Goal: Transaction & Acquisition: Register for event/course

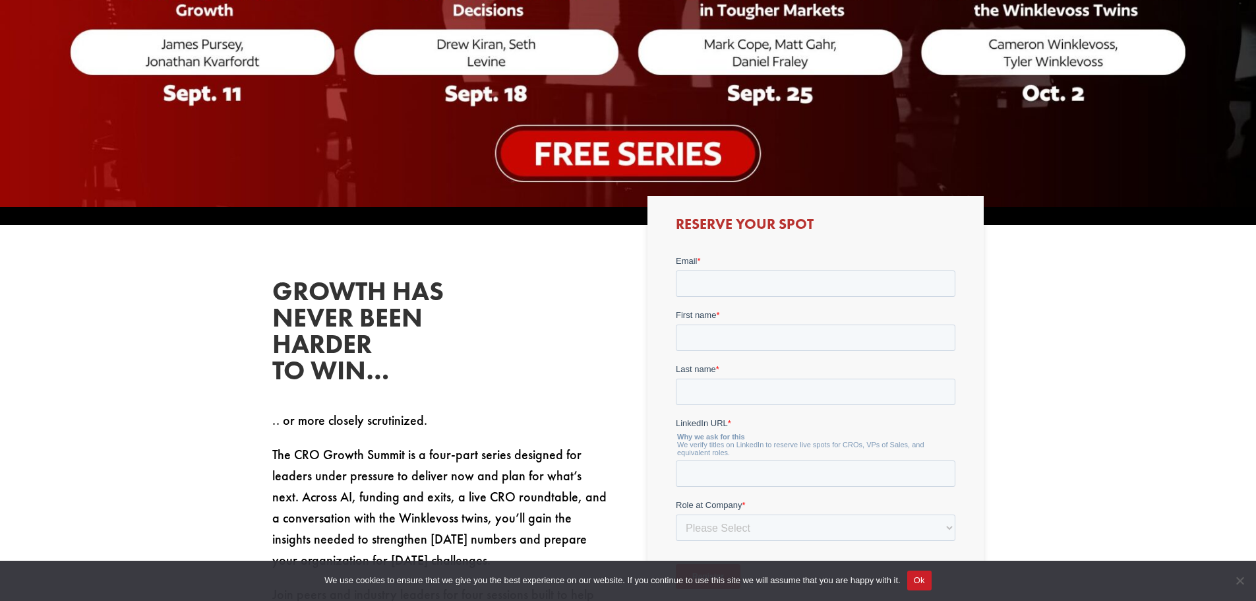
scroll to position [593, 0]
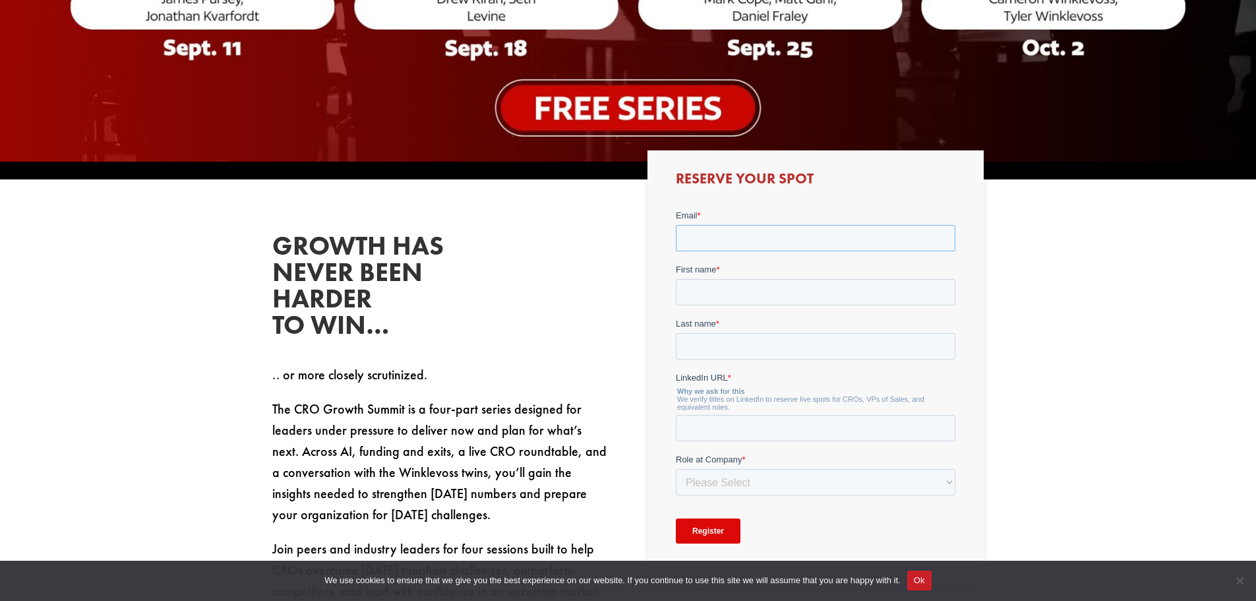
click at [719, 236] on input "Email *" at bounding box center [816, 237] width 280 height 26
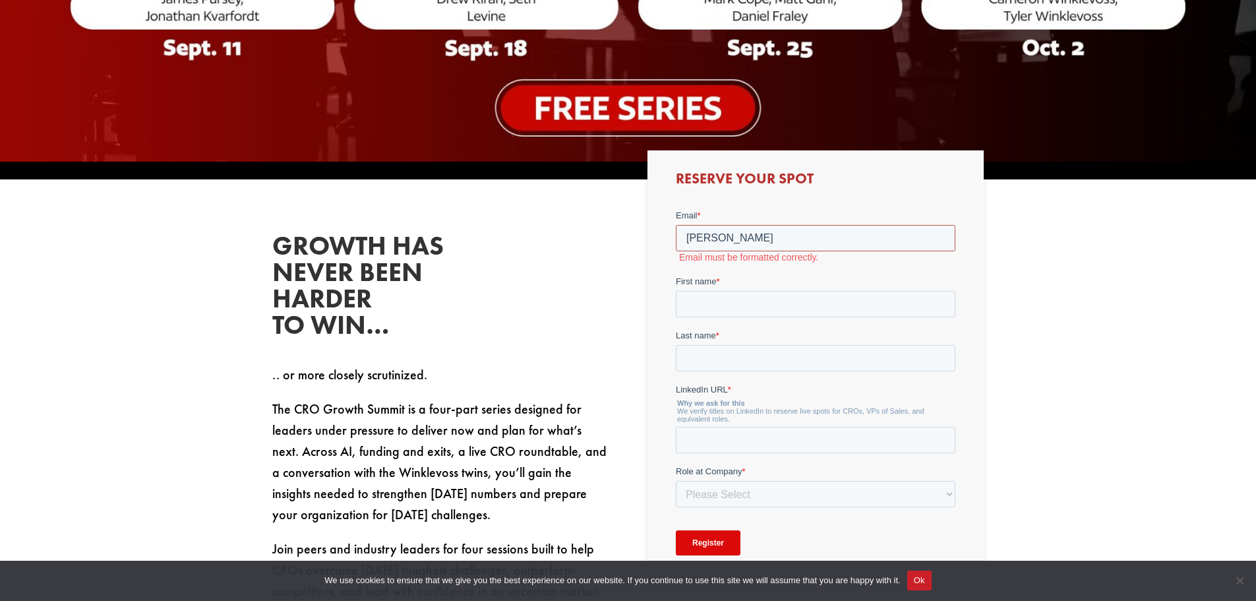
type input "[PERSON_NAME][EMAIL_ADDRESS][DOMAIN_NAME]"
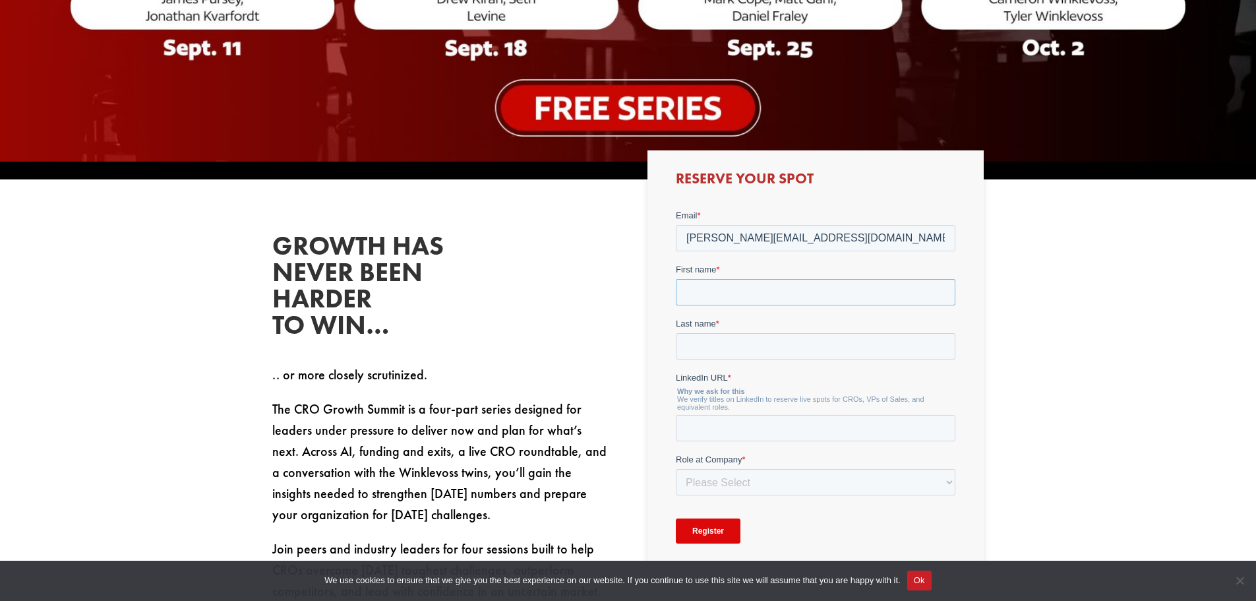
click at [687, 291] on input "First name *" at bounding box center [816, 291] width 280 height 26
type input "[PERSON_NAME]"
click at [765, 422] on input "LinkedIn URL *" at bounding box center [816, 427] width 280 height 26
paste input "[URL][DOMAIN_NAME]"
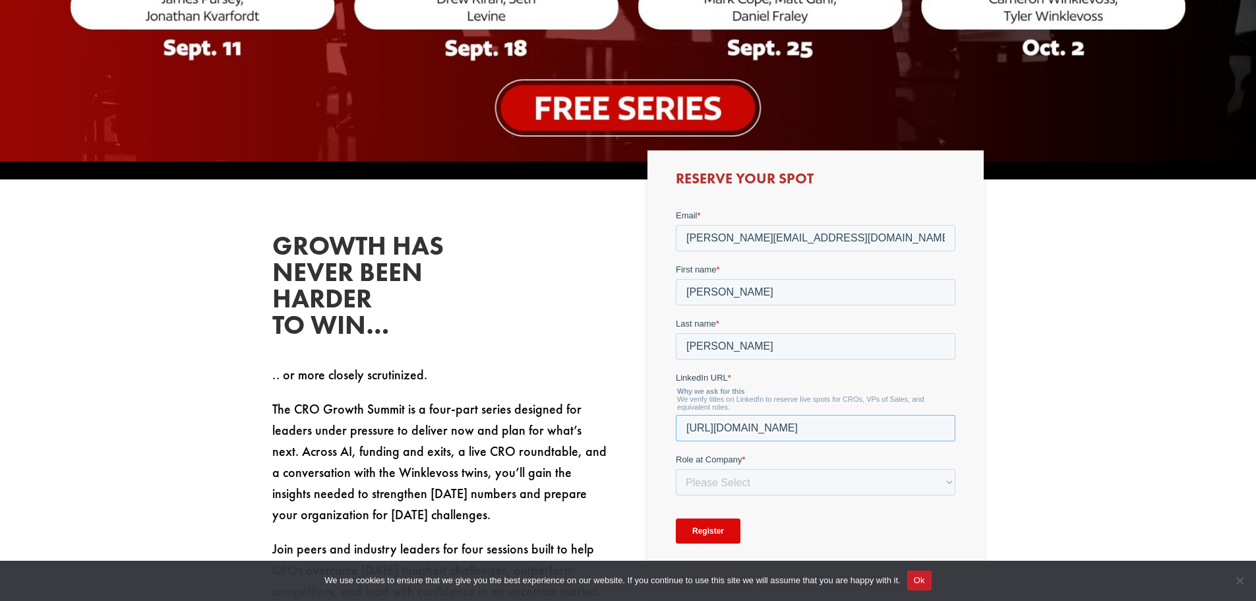
type input "[URL][DOMAIN_NAME]"
click at [688, 479] on select "Please Select C-Level (CRO, CSO, etc) Senior Leadership (VP of Sales, VP of Ena…" at bounding box center [816, 481] width 280 height 26
click at [703, 478] on select "Please Select C-Level (CRO, CSO, etc) Senior Leadership (VP of Sales, VP of Ena…" at bounding box center [816, 481] width 280 height 26
select select "Senior Leadership (VP of Sales, VP of Enablement, etc)"
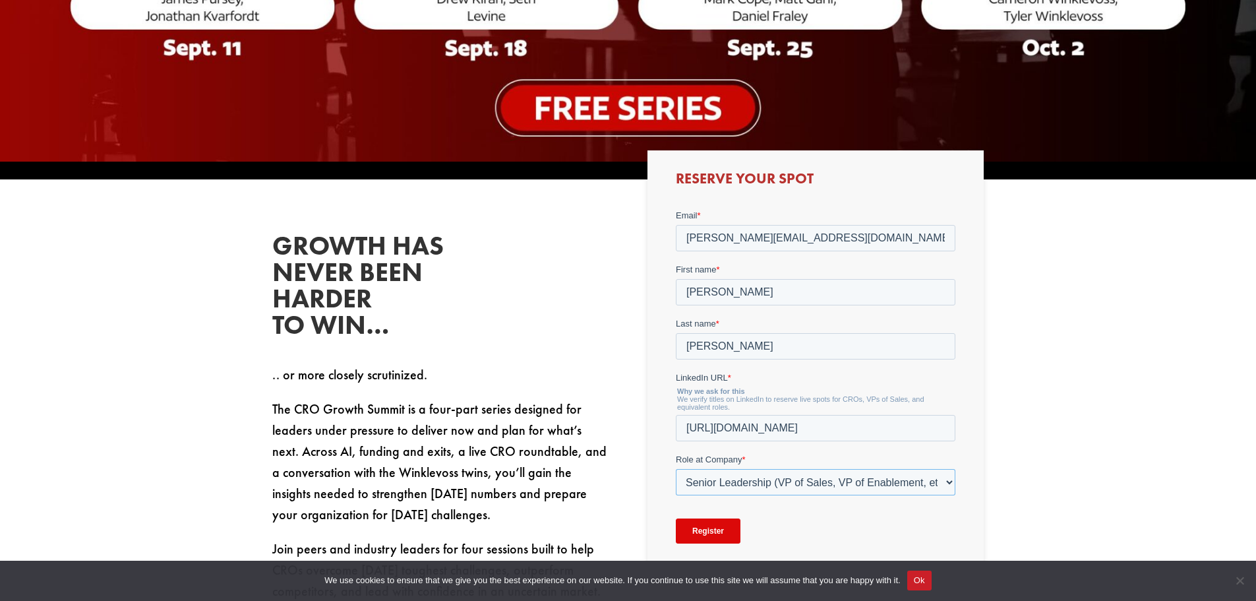
click at [676, 468] on select "Please Select C-Level (CRO, CSO, etc) Senior Leadership (VP of Sales, VP of Ena…" at bounding box center [816, 481] width 280 height 26
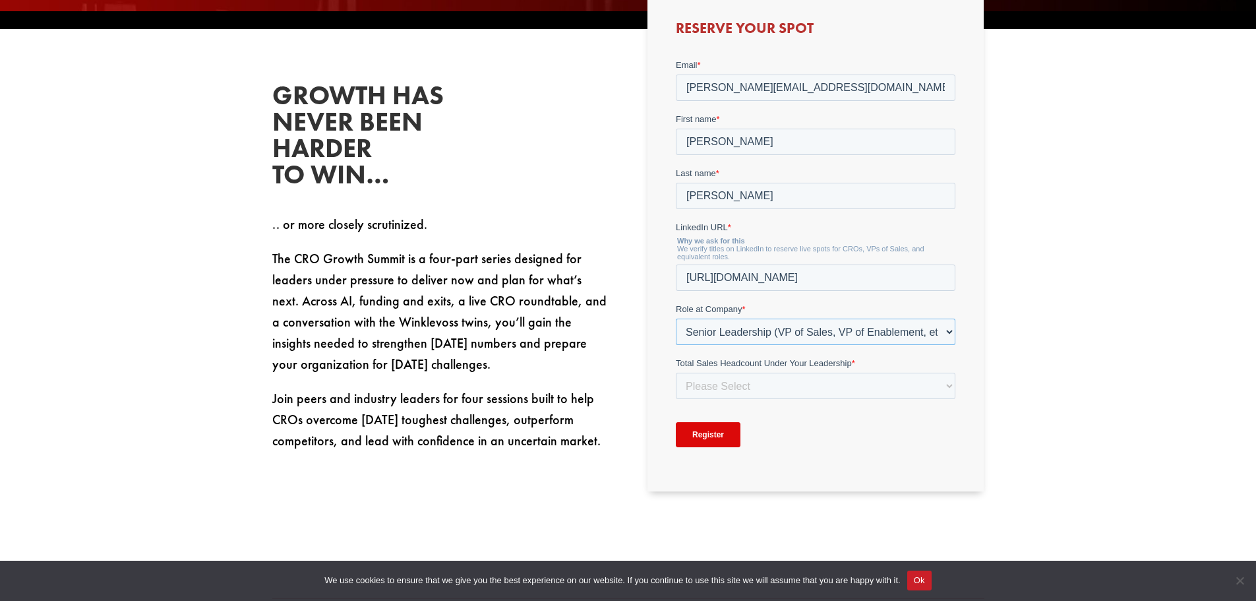
scroll to position [791, 0]
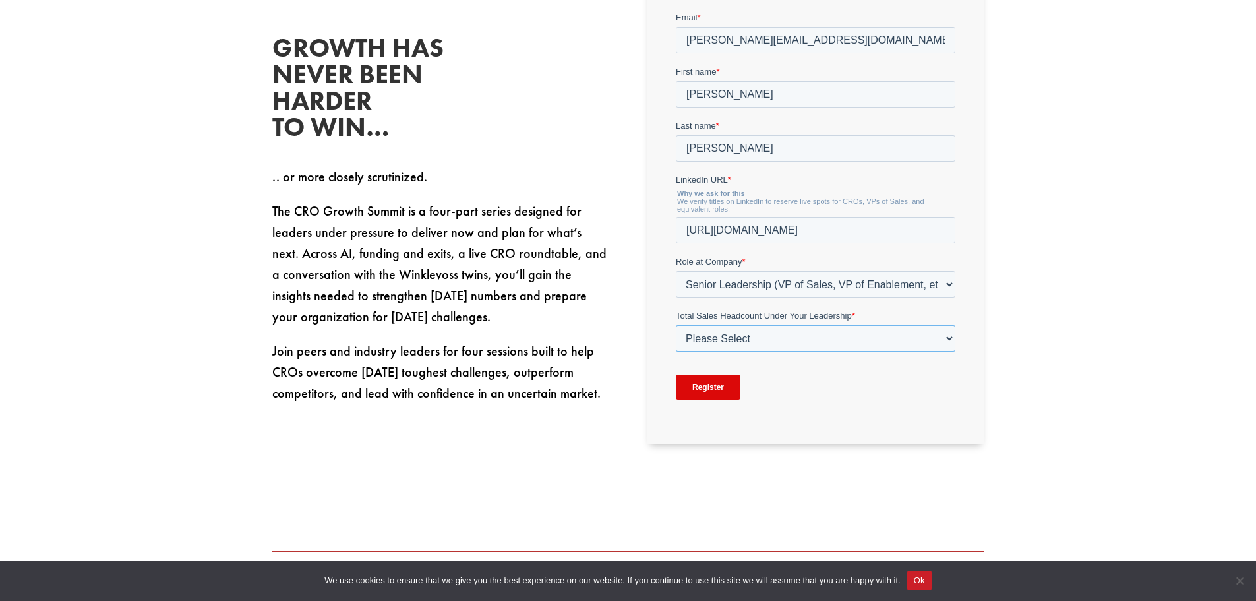
click at [947, 342] on select "Please Select Just Me 1-9 [PHONE_NUMBER] [PHONE_NUMBER]+" at bounding box center [816, 337] width 280 height 26
select select "1-9"
click at [676, 324] on select "Please Select Just Me 1-9 [PHONE_NUMBER] [PHONE_NUMBER]+" at bounding box center [816, 337] width 280 height 26
click at [708, 388] on input "Register" at bounding box center [708, 386] width 65 height 25
